Goal: Task Accomplishment & Management: Manage account settings

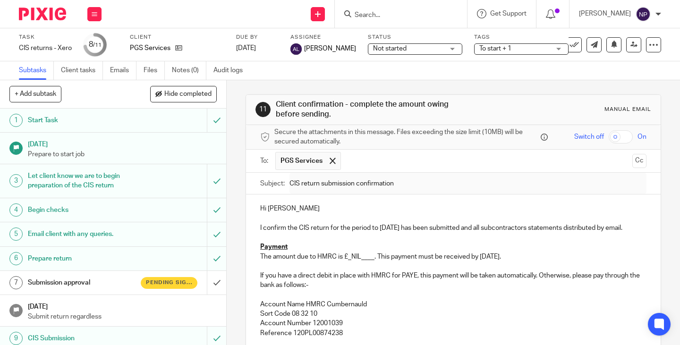
scroll to position [57, 0]
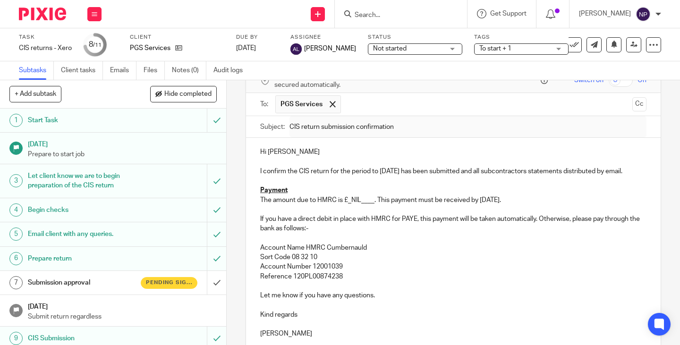
click at [385, 15] on input "Search" at bounding box center [396, 15] width 85 height 8
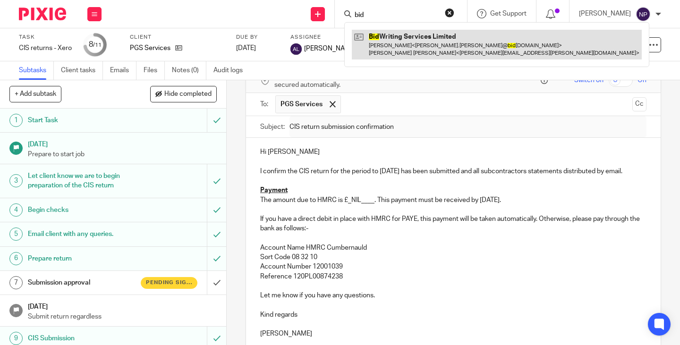
type input "bid"
click at [430, 52] on link at bounding box center [497, 44] width 290 height 29
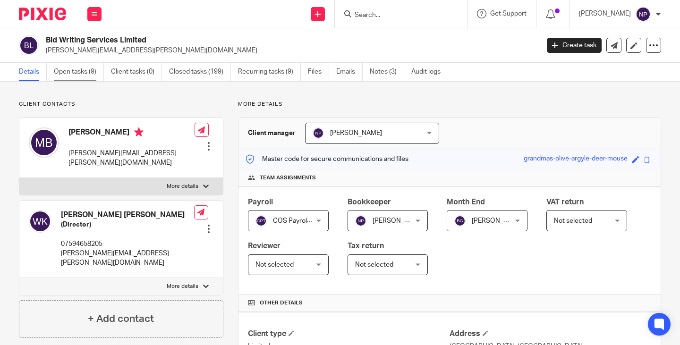
click at [72, 71] on link "Open tasks (9)" at bounding box center [79, 72] width 50 height 18
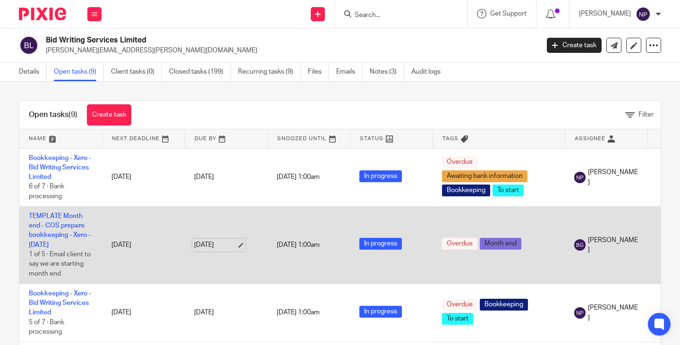
scroll to position [94, 0]
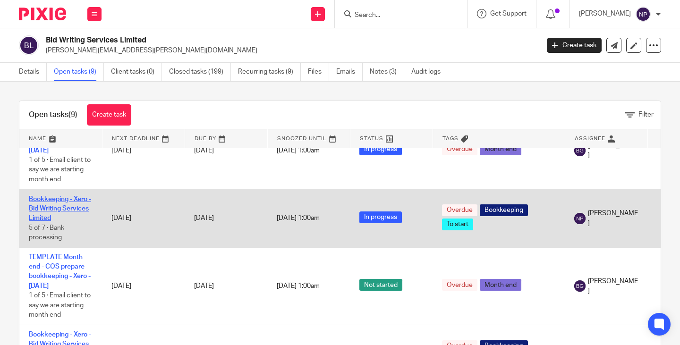
click at [65, 197] on link "Bookkeeping - Xero - Bid Writing Services Limited" at bounding box center [60, 209] width 62 height 26
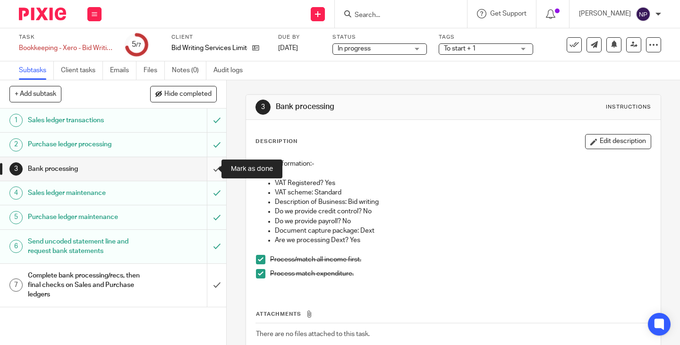
click at [206, 168] on input "submit" at bounding box center [113, 169] width 226 height 24
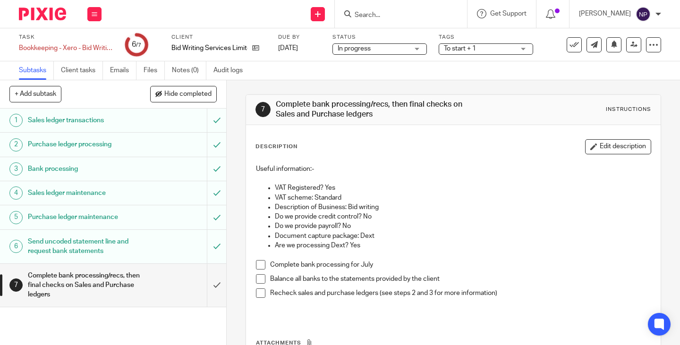
click at [256, 262] on span at bounding box center [260, 264] width 9 height 9
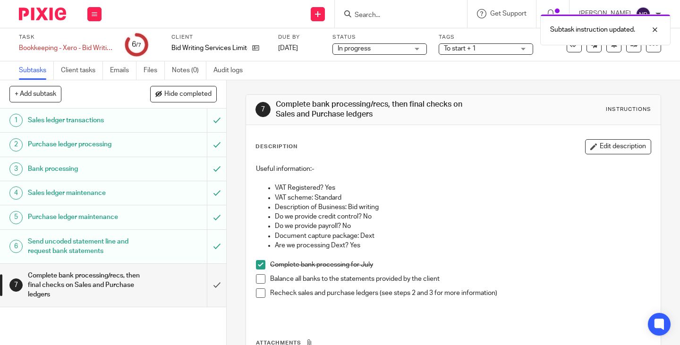
click at [256, 280] on span at bounding box center [260, 278] width 9 height 9
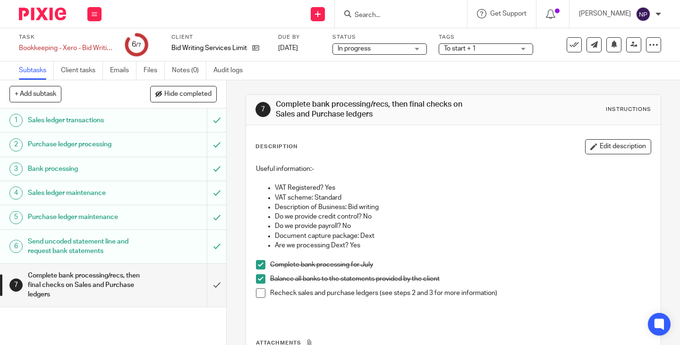
click at [140, 147] on div "Purchase ledger processing" at bounding box center [112, 144] width 169 height 14
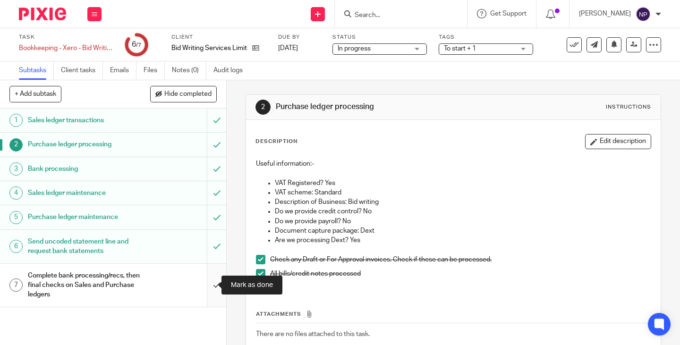
click at [207, 281] on input "submit" at bounding box center [113, 285] width 226 height 43
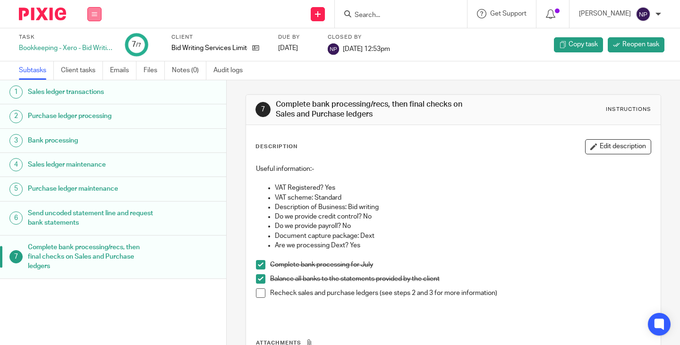
click at [93, 14] on icon at bounding box center [95, 14] width 6 height 6
click at [94, 47] on link "Work" at bounding box center [90, 44] width 17 height 7
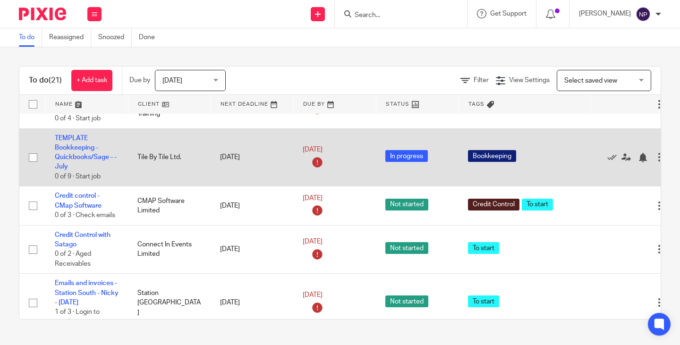
scroll to position [661, 0]
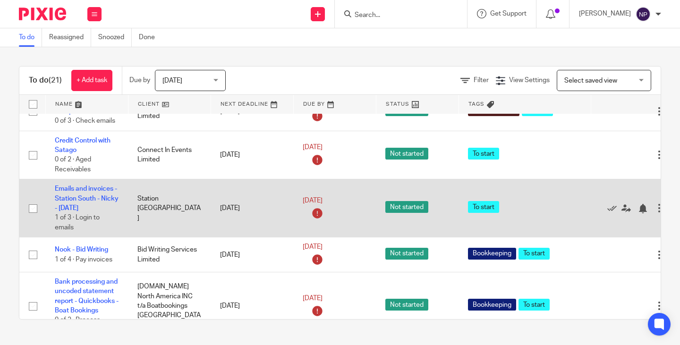
click at [32, 218] on input "checkbox" at bounding box center [33, 209] width 18 height 18
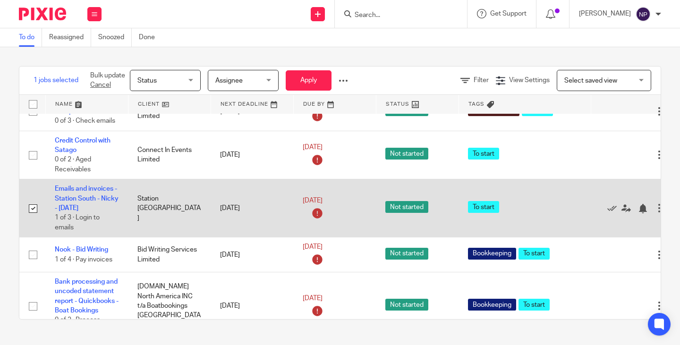
click at [32, 218] on input "checkbox" at bounding box center [33, 209] width 18 height 18
checkbox input "false"
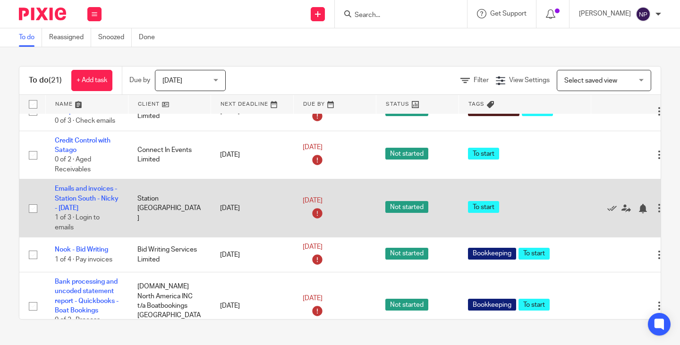
scroll to position [755, 0]
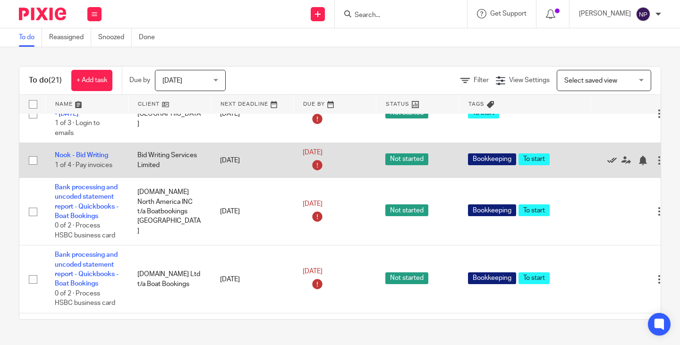
click at [611, 165] on icon at bounding box center [611, 160] width 9 height 9
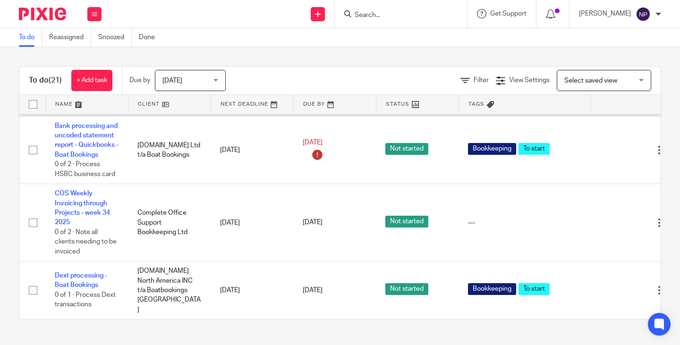
scroll to position [944, 0]
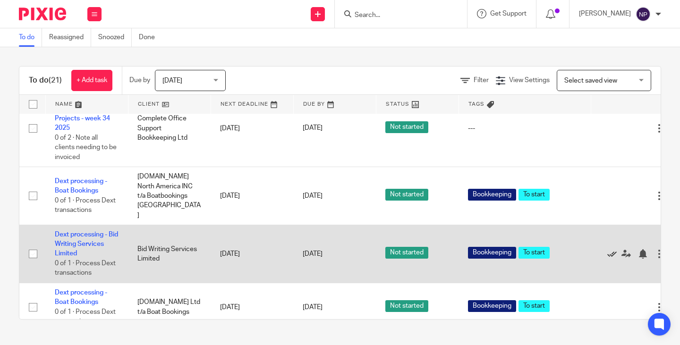
click at [614, 259] on icon at bounding box center [611, 253] width 9 height 9
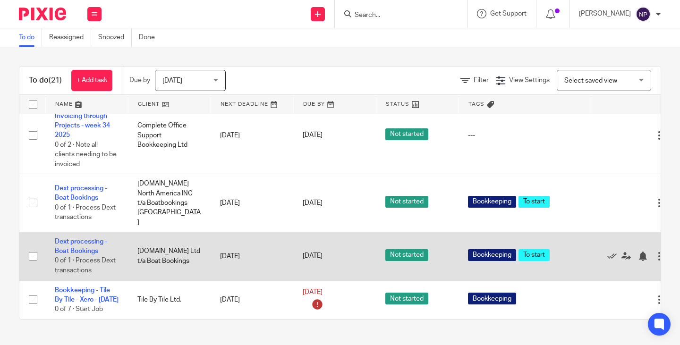
scroll to position [869, 0]
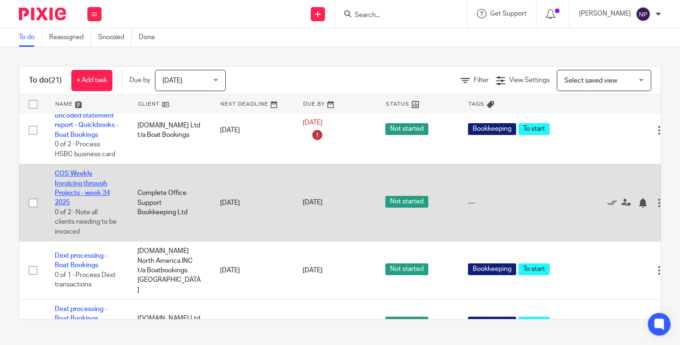
click at [63, 200] on link "COS Weekly Invoicing through Projects - week 34 2025" at bounding box center [82, 187] width 55 height 35
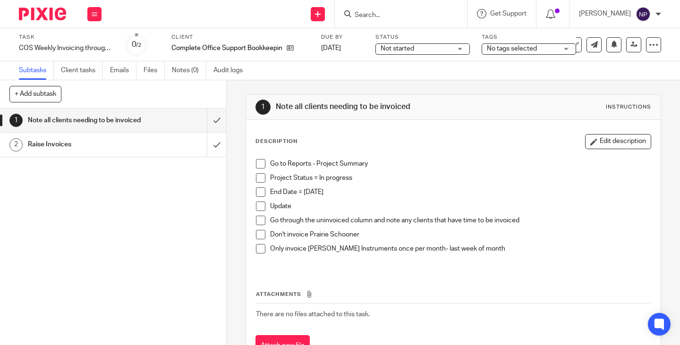
drag, startPoint x: 395, startPoint y: 9, endPoint x: 396, endPoint y: 15, distance: 5.7
click at [396, 10] on form at bounding box center [404, 14] width 101 height 12
click at [393, 18] on input "Search" at bounding box center [396, 15] width 85 height 8
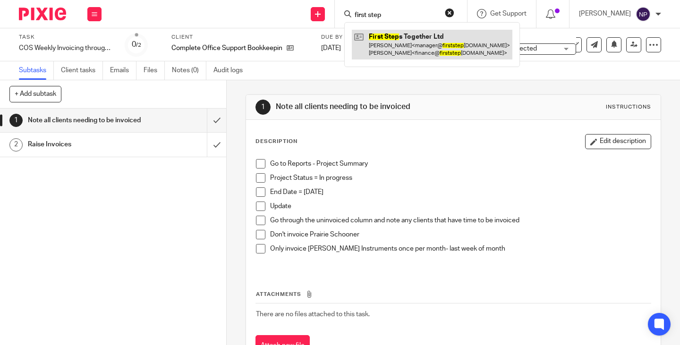
type input "first step"
click at [430, 50] on link at bounding box center [432, 44] width 160 height 29
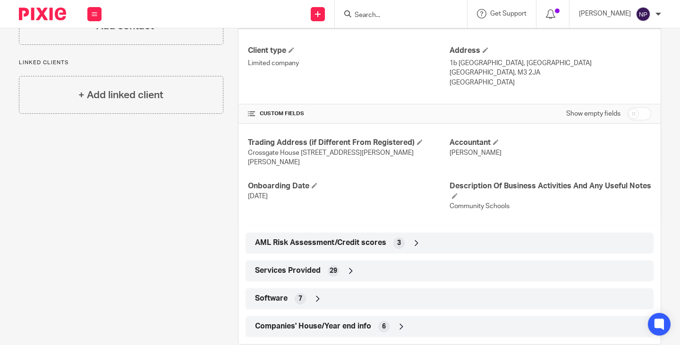
scroll to position [292, 0]
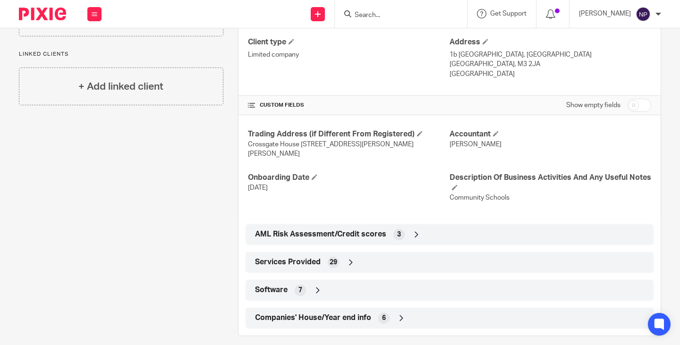
click at [433, 227] on div "AML Risk Assessment/Credit scores 3" at bounding box center [450, 235] width 394 height 16
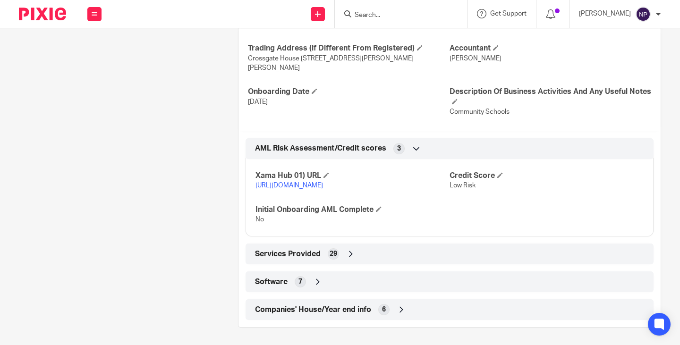
scroll to position [379, 0]
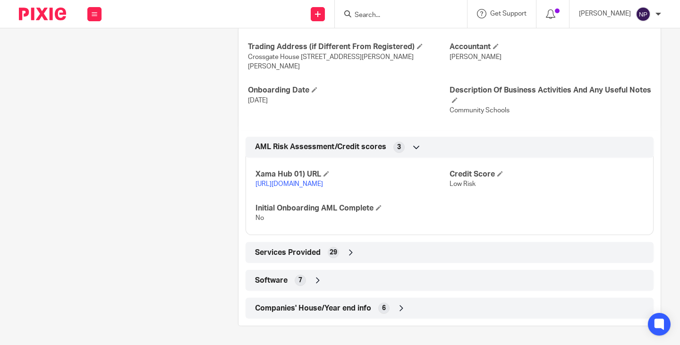
click at [421, 253] on div "Services Provided 29" at bounding box center [450, 252] width 394 height 16
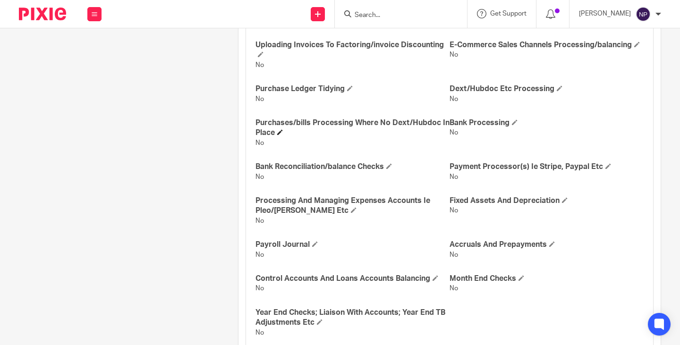
scroll to position [938, 0]
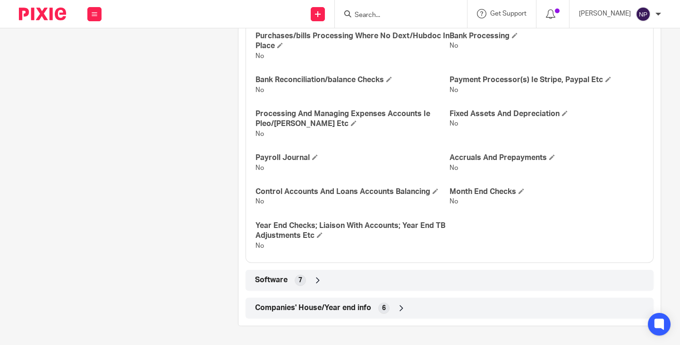
click at [416, 280] on div "Software 7" at bounding box center [450, 280] width 394 height 16
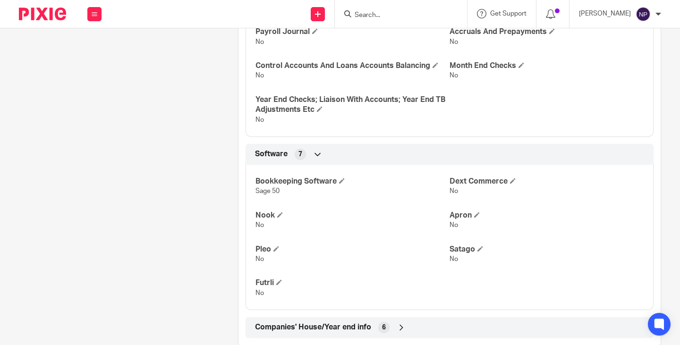
scroll to position [1084, 0]
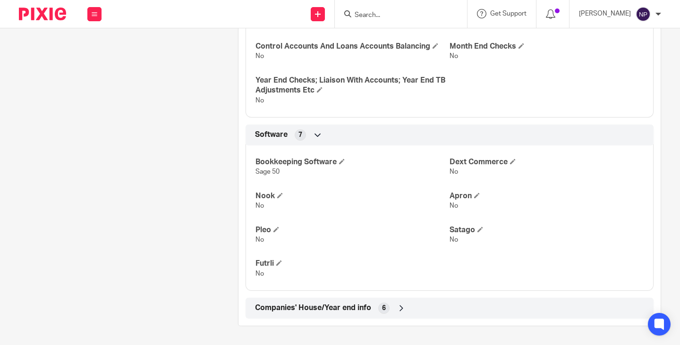
click at [419, 310] on div "Companies' House/Year end info 6" at bounding box center [450, 308] width 394 height 16
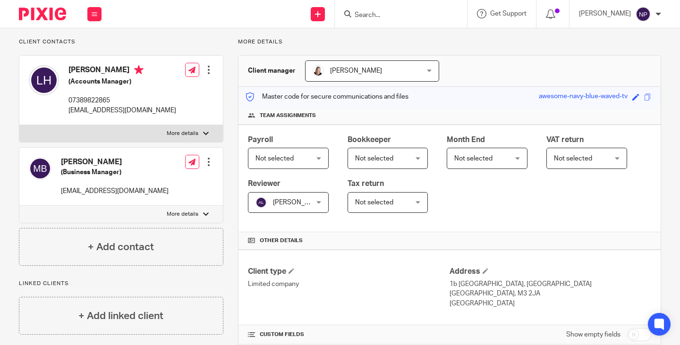
scroll to position [0, 0]
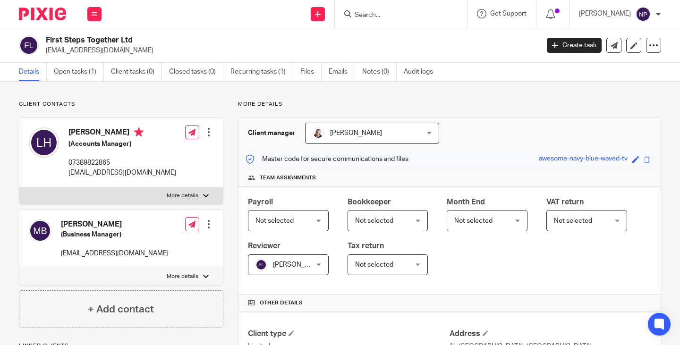
click at [380, 8] on form at bounding box center [404, 14] width 101 height 12
click at [381, 13] on input "Search" at bounding box center [396, 15] width 85 height 8
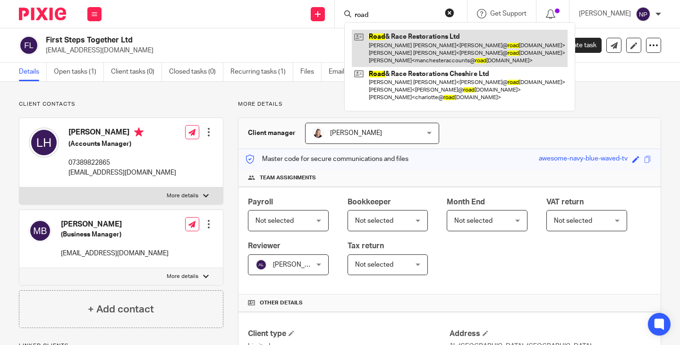
type input "road"
click at [440, 52] on link at bounding box center [460, 48] width 216 height 37
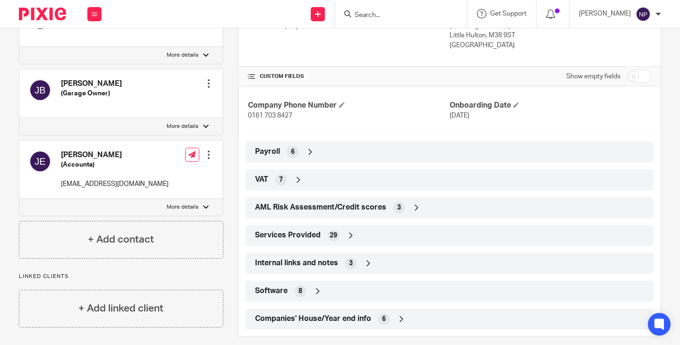
scroll to position [331, 0]
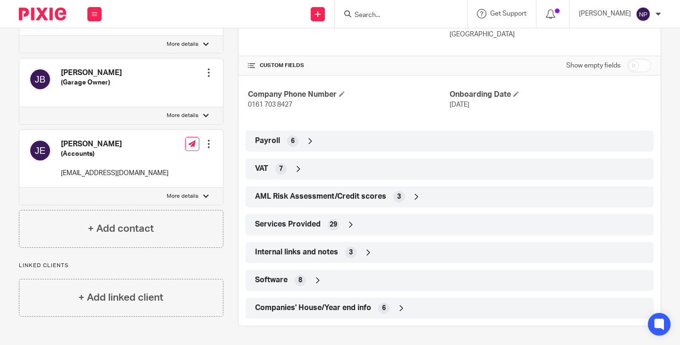
click at [374, 255] on div "Internal links and notes 3" at bounding box center [450, 252] width 394 height 16
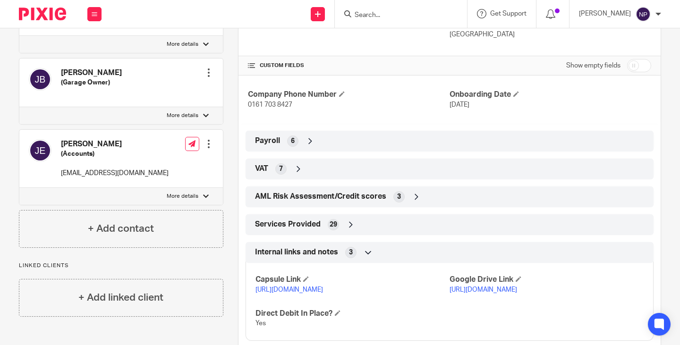
scroll to position [419, 0]
